Goal: Information Seeking & Learning: Learn about a topic

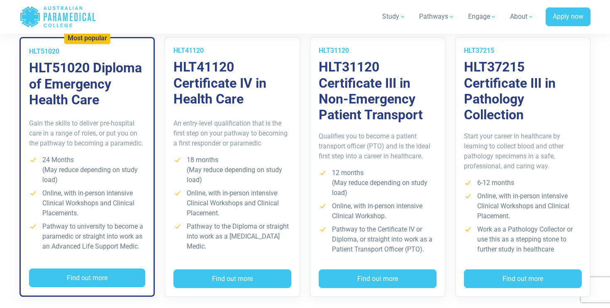
scroll to position [627, 0]
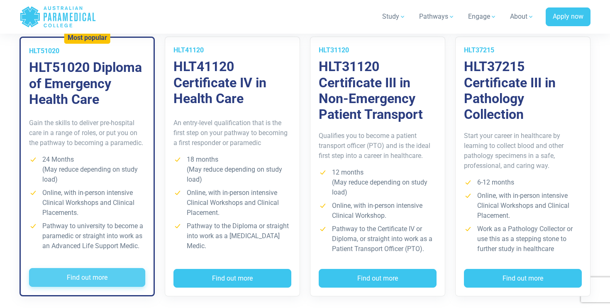
click at [82, 275] on button "Find out more" at bounding box center [87, 277] width 116 height 19
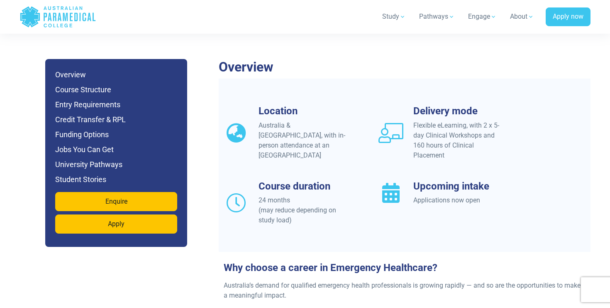
scroll to position [716, 0]
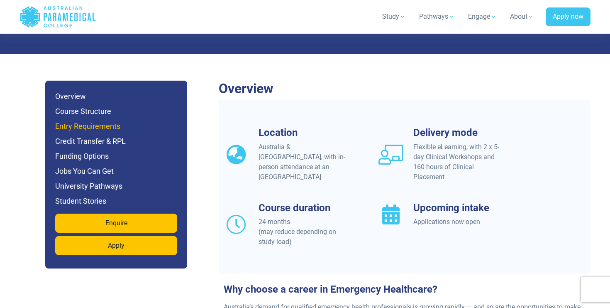
click at [95, 120] on h6 "Entry Requirements" at bounding box center [116, 126] width 122 height 12
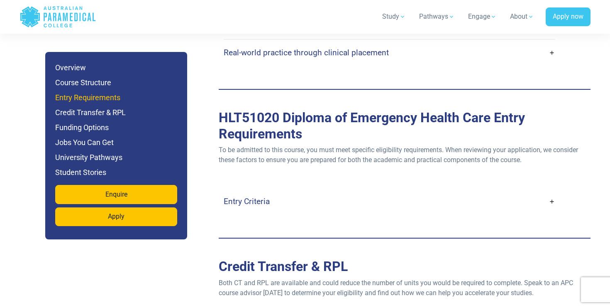
scroll to position [2251, 0]
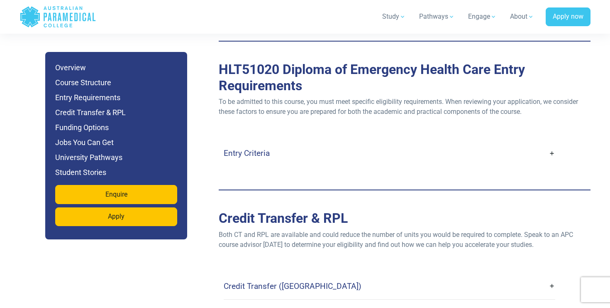
click at [248, 148] on h4 "Entry Criteria" at bounding box center [247, 153] width 46 height 10
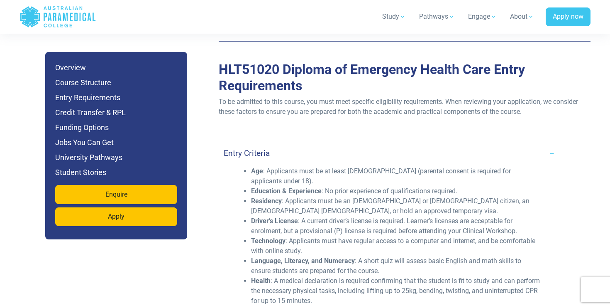
click at [248, 148] on h4 "Entry Criteria" at bounding box center [247, 153] width 46 height 10
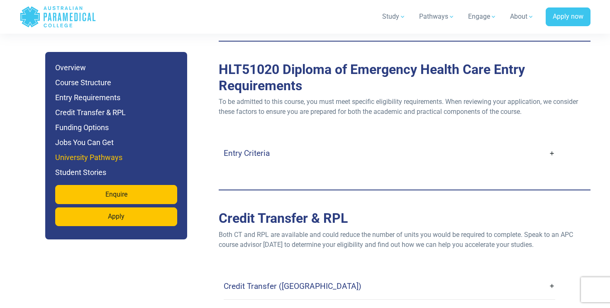
click at [109, 159] on h6 "University Pathways" at bounding box center [116, 158] width 122 height 12
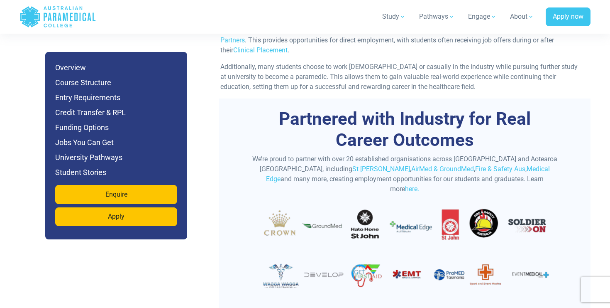
scroll to position [2933, 0]
